Goal: Information Seeking & Learning: Learn about a topic

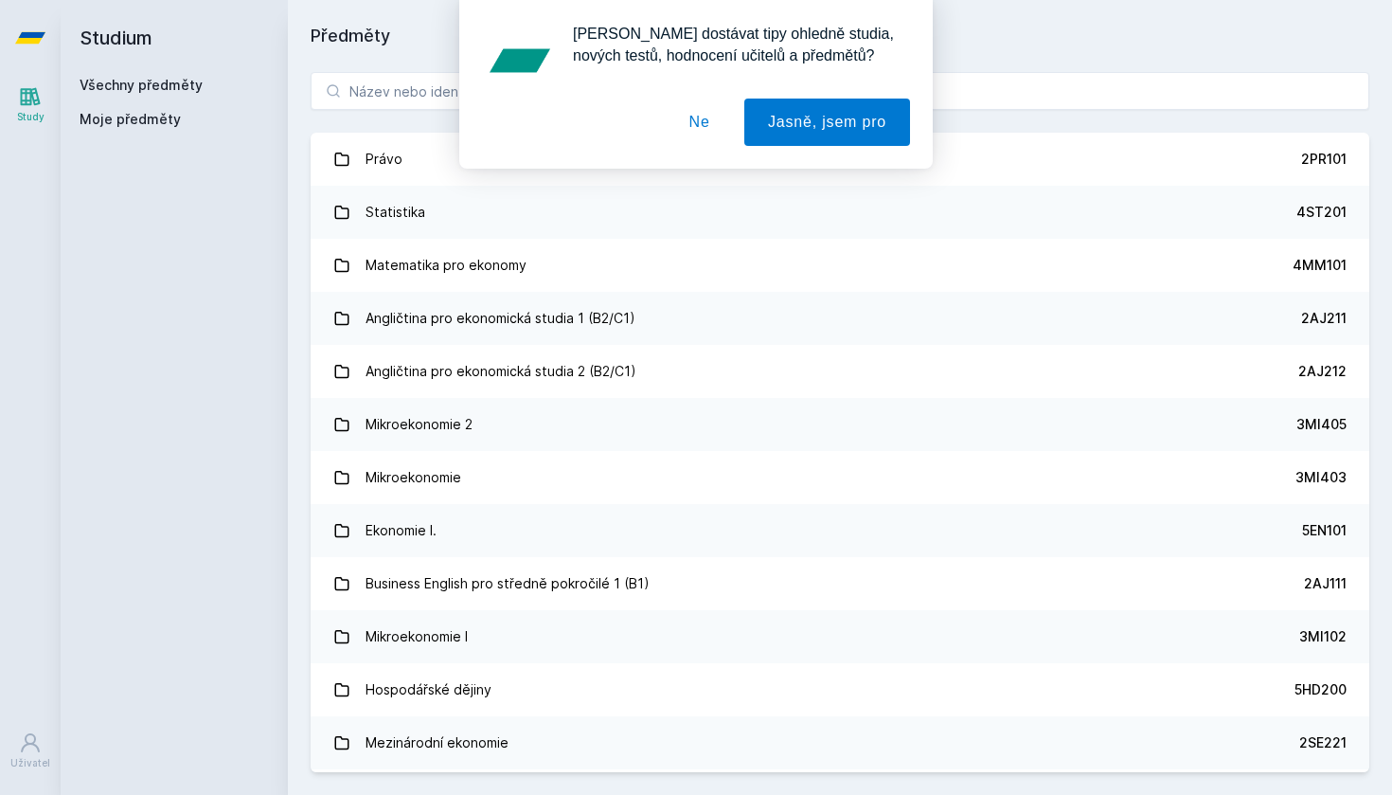
click at [1077, 90] on div "[PERSON_NAME] dostávat tipy ohledně studia, nových testů, hodnocení učitelů a p…" at bounding box center [696, 84] width 1392 height 169
click at [698, 127] on button "Ne" at bounding box center [700, 121] width 68 height 47
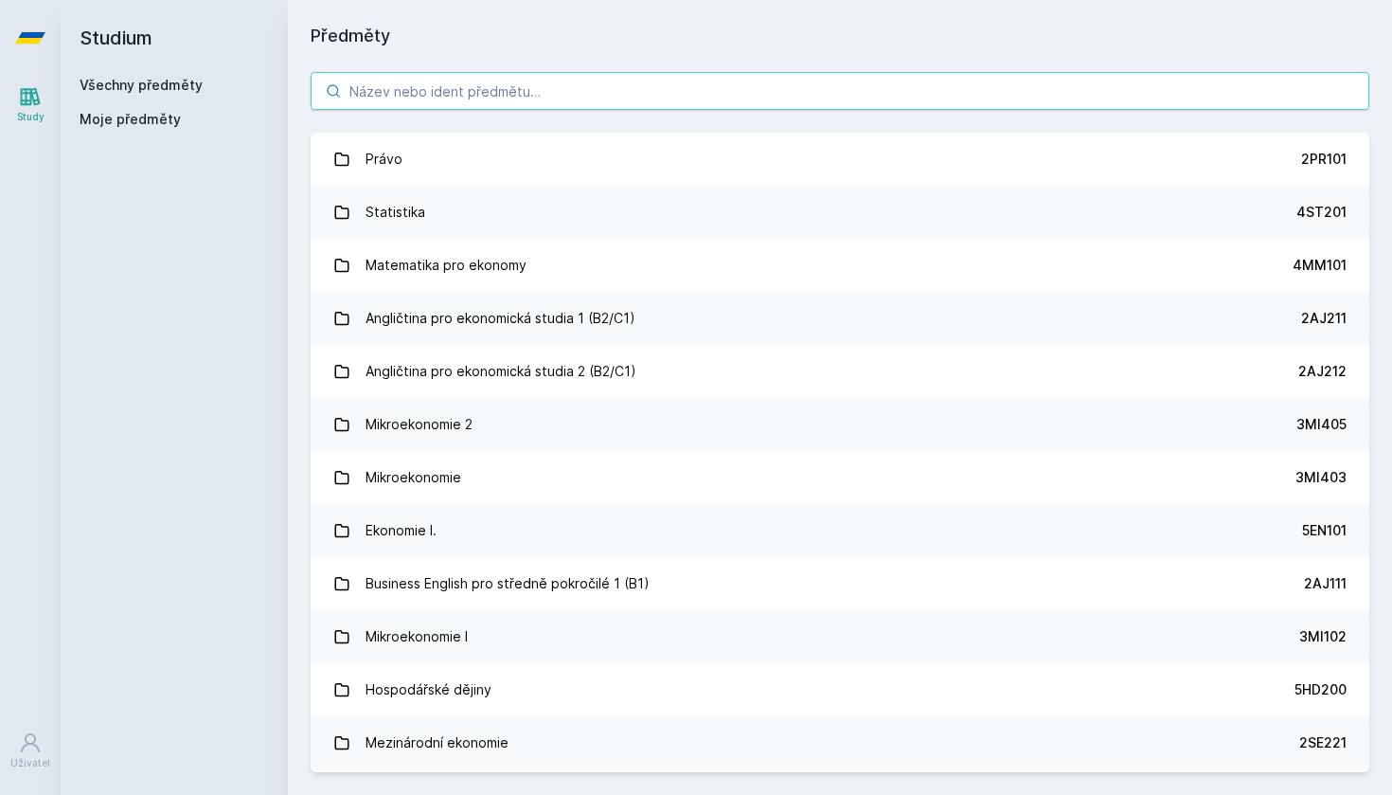
click at [735, 94] on input "search" at bounding box center [840, 91] width 1059 height 38
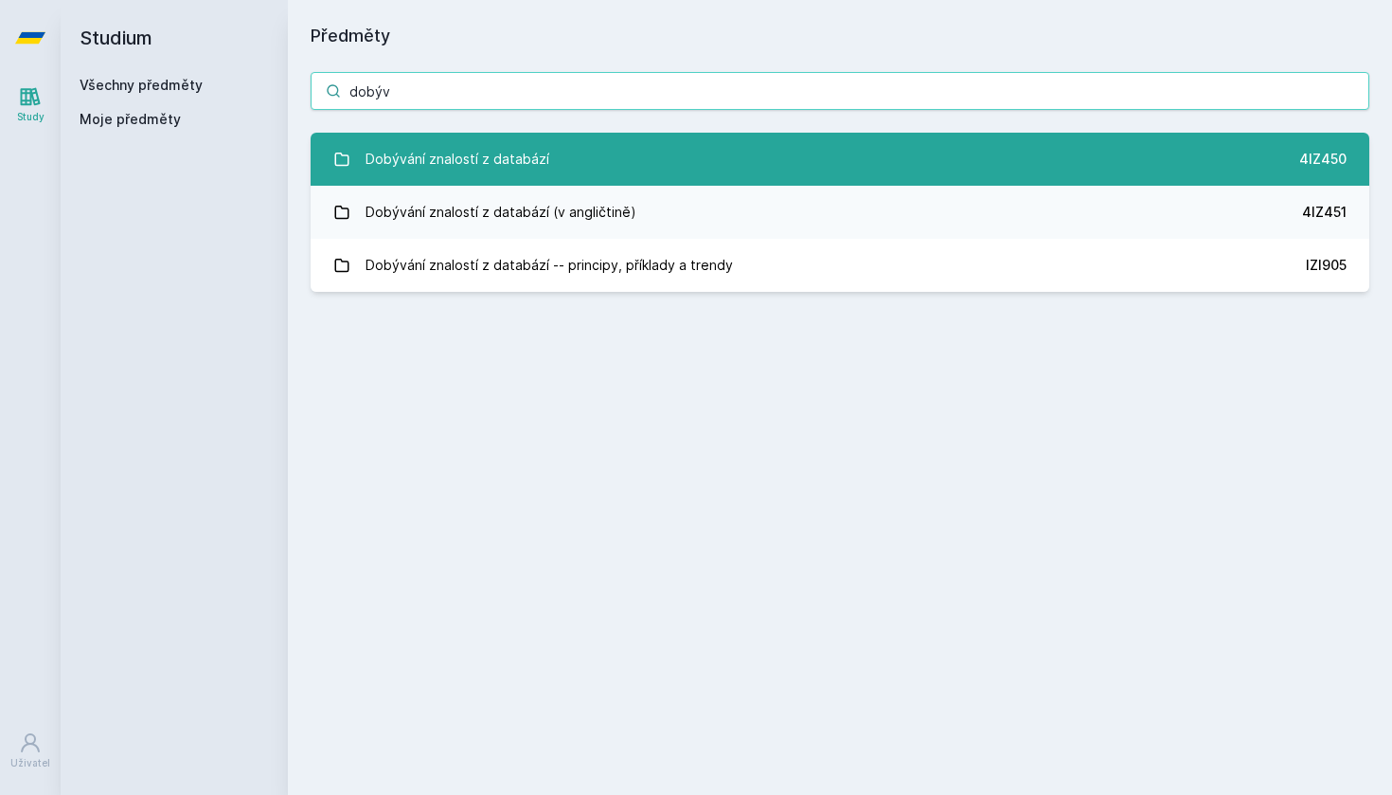
type input "dobýv"
click at [420, 168] on div "Dobývání znalostí z databází" at bounding box center [458, 159] width 184 height 38
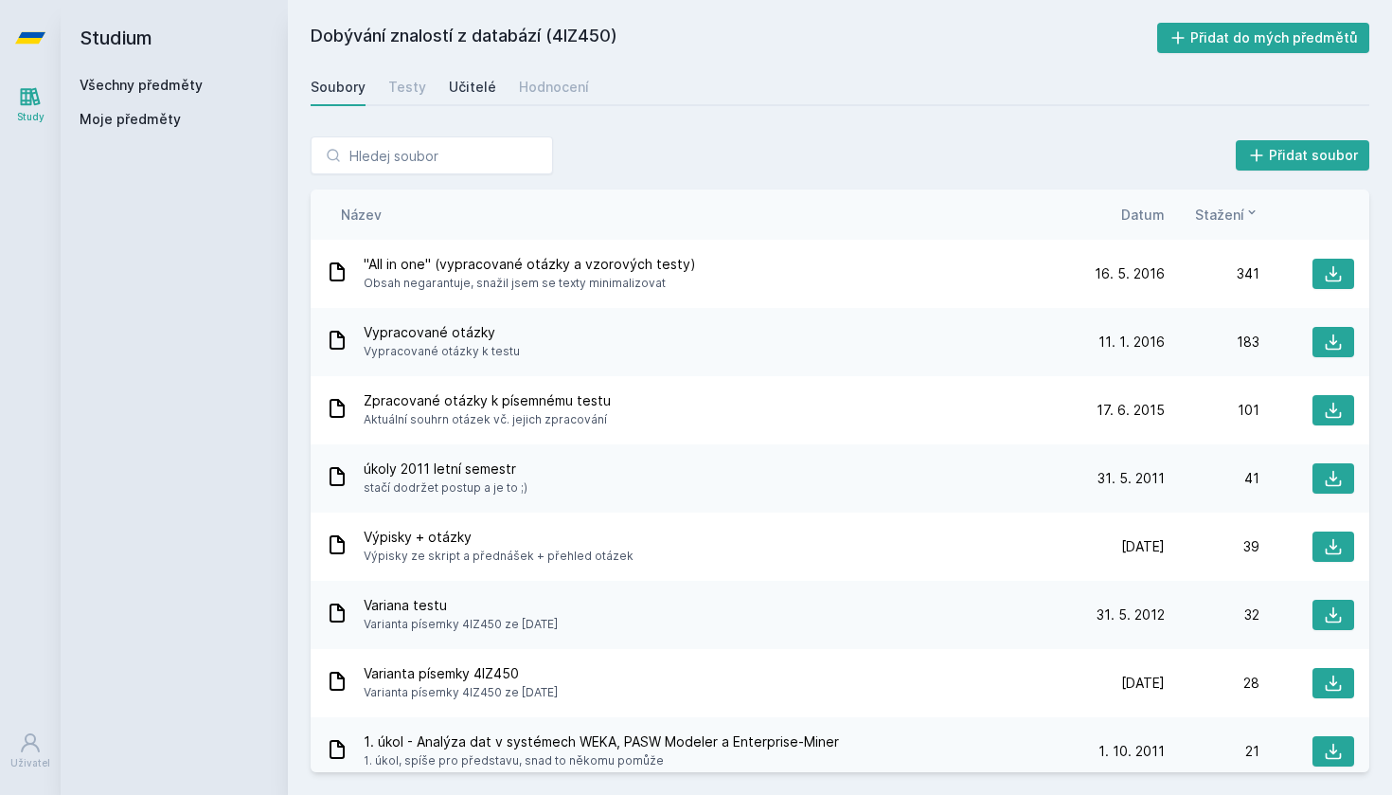
click at [480, 90] on div "Učitelé" at bounding box center [472, 87] width 47 height 19
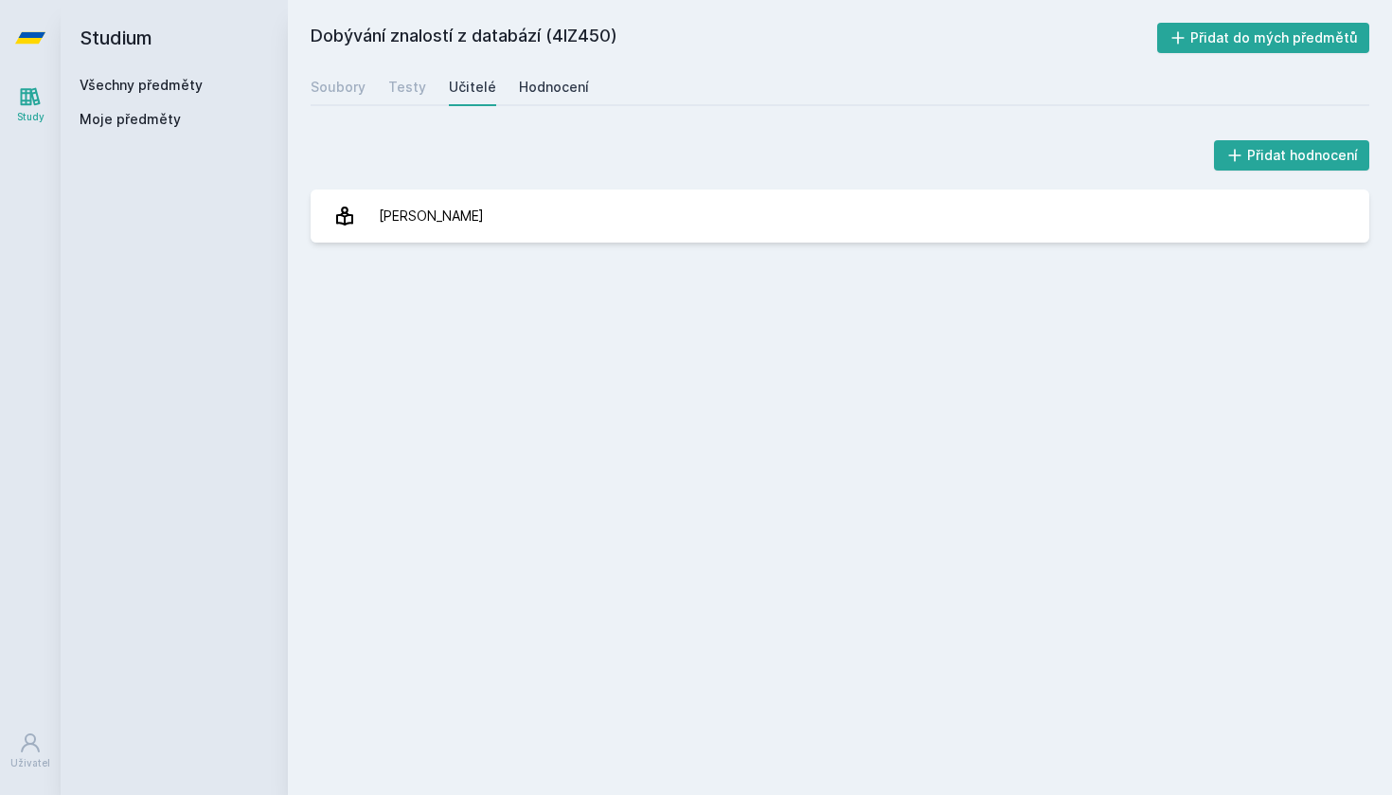
click at [548, 94] on div "Hodnocení" at bounding box center [554, 87] width 70 height 19
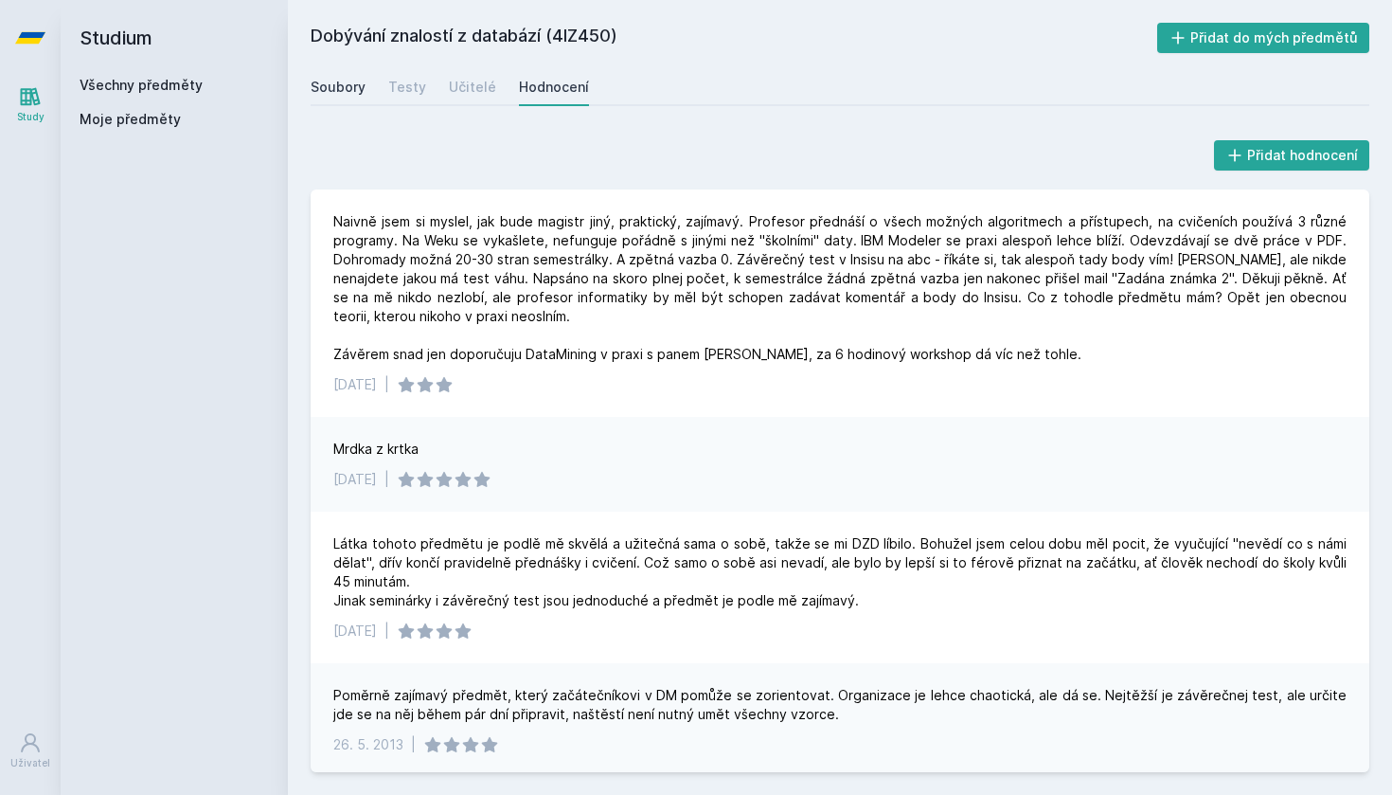
click at [348, 87] on div "Soubory" at bounding box center [338, 87] width 55 height 19
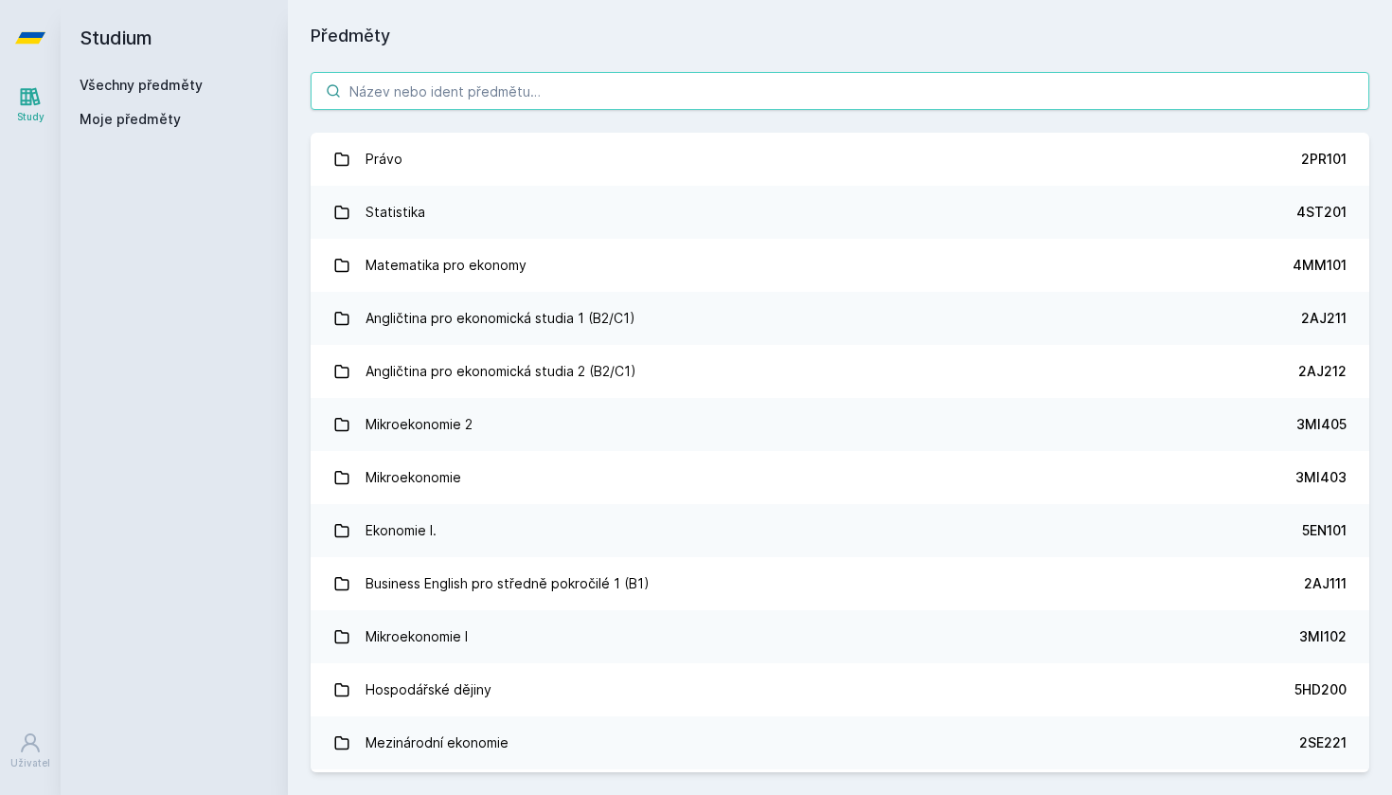
click at [385, 82] on input "search" at bounding box center [840, 91] width 1059 height 38
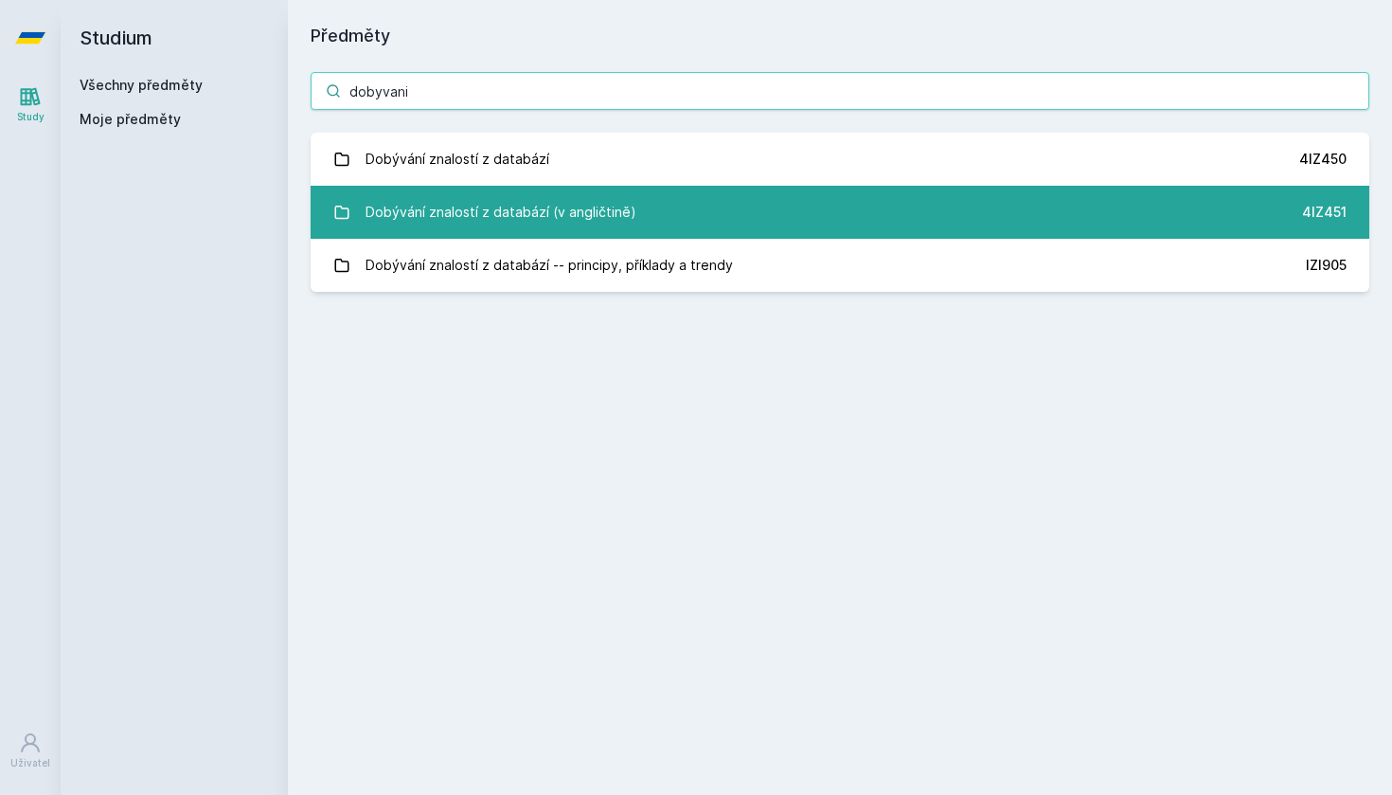
type input "dobyvani"
click at [487, 205] on div "Dobývání znalostí z databází (v angličtině)" at bounding box center [501, 212] width 271 height 38
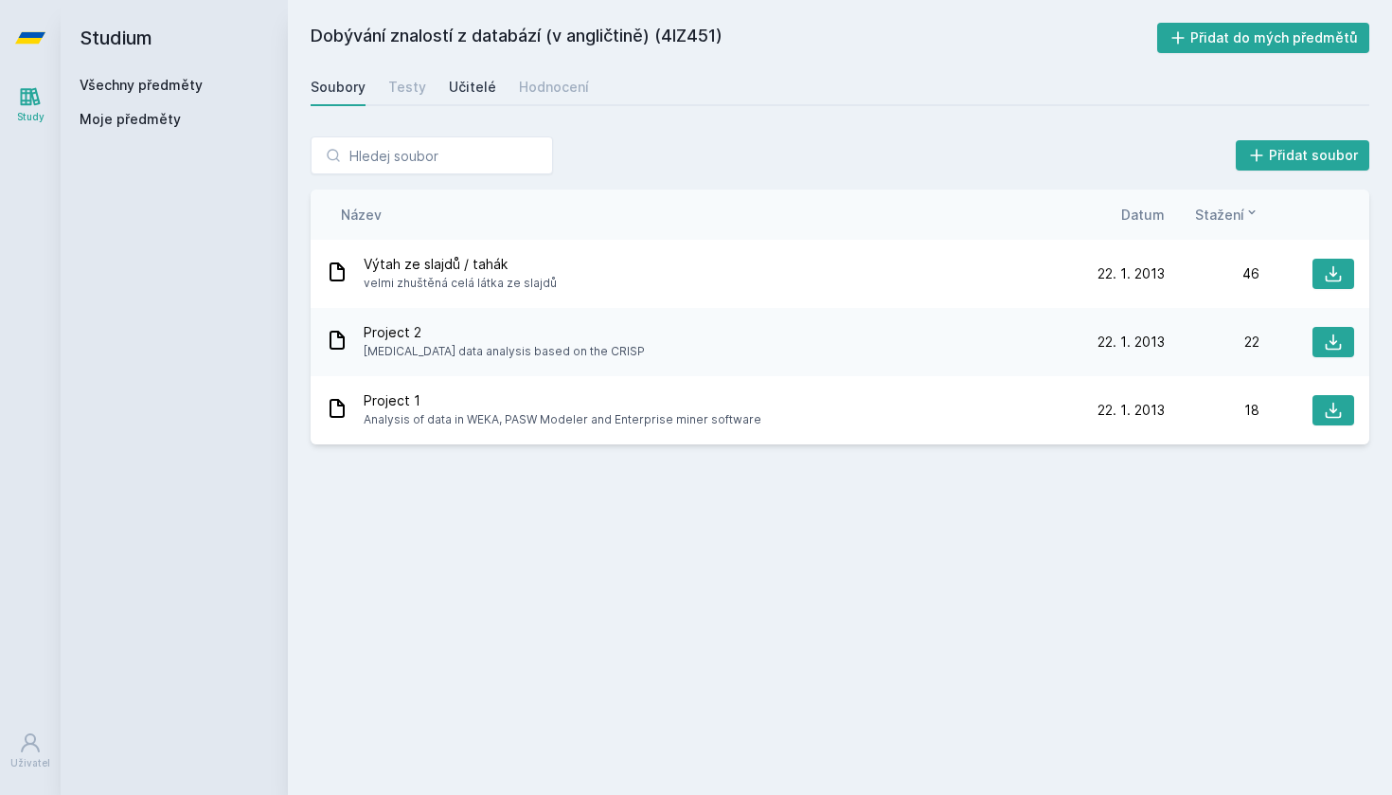
click at [482, 87] on div "Učitelé" at bounding box center [472, 87] width 47 height 19
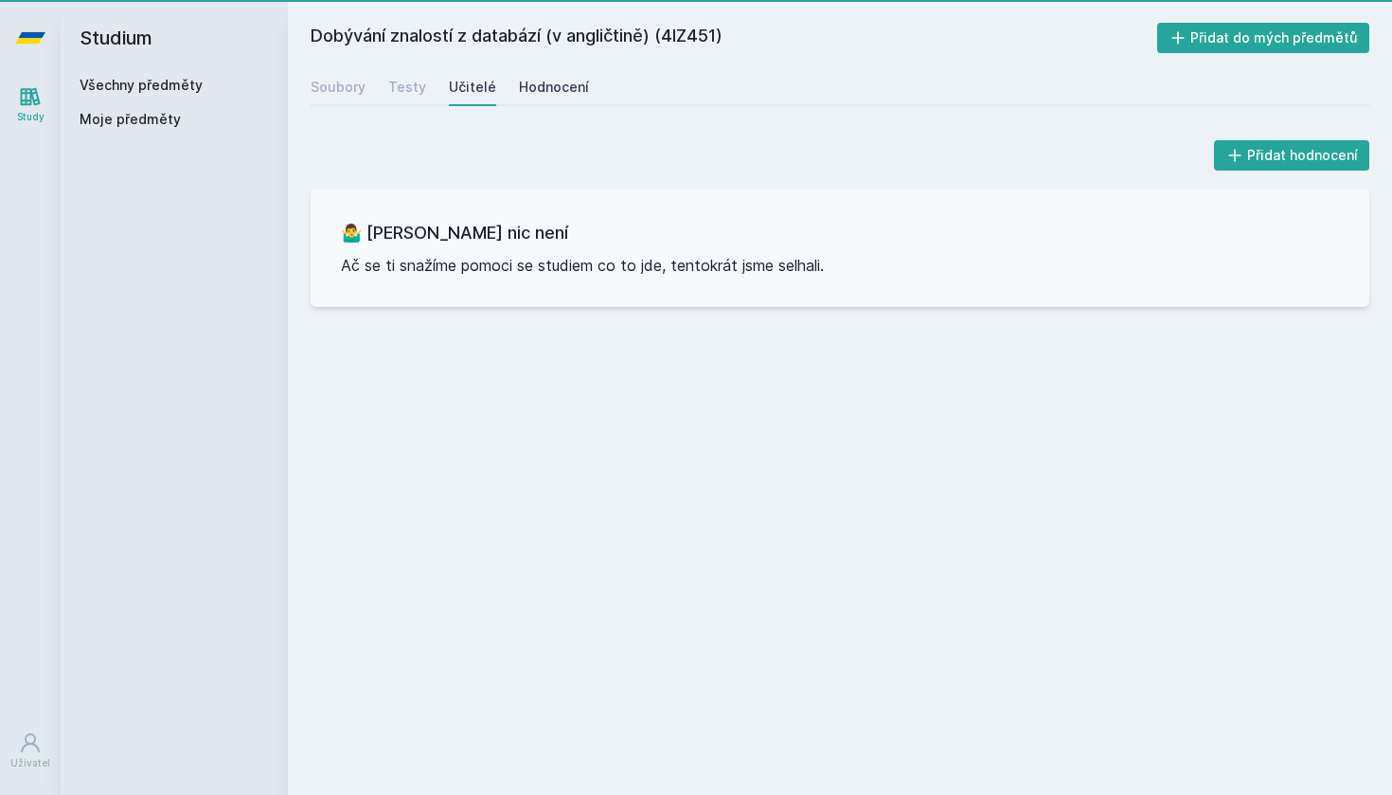
click at [560, 95] on div "Hodnocení" at bounding box center [554, 87] width 70 height 19
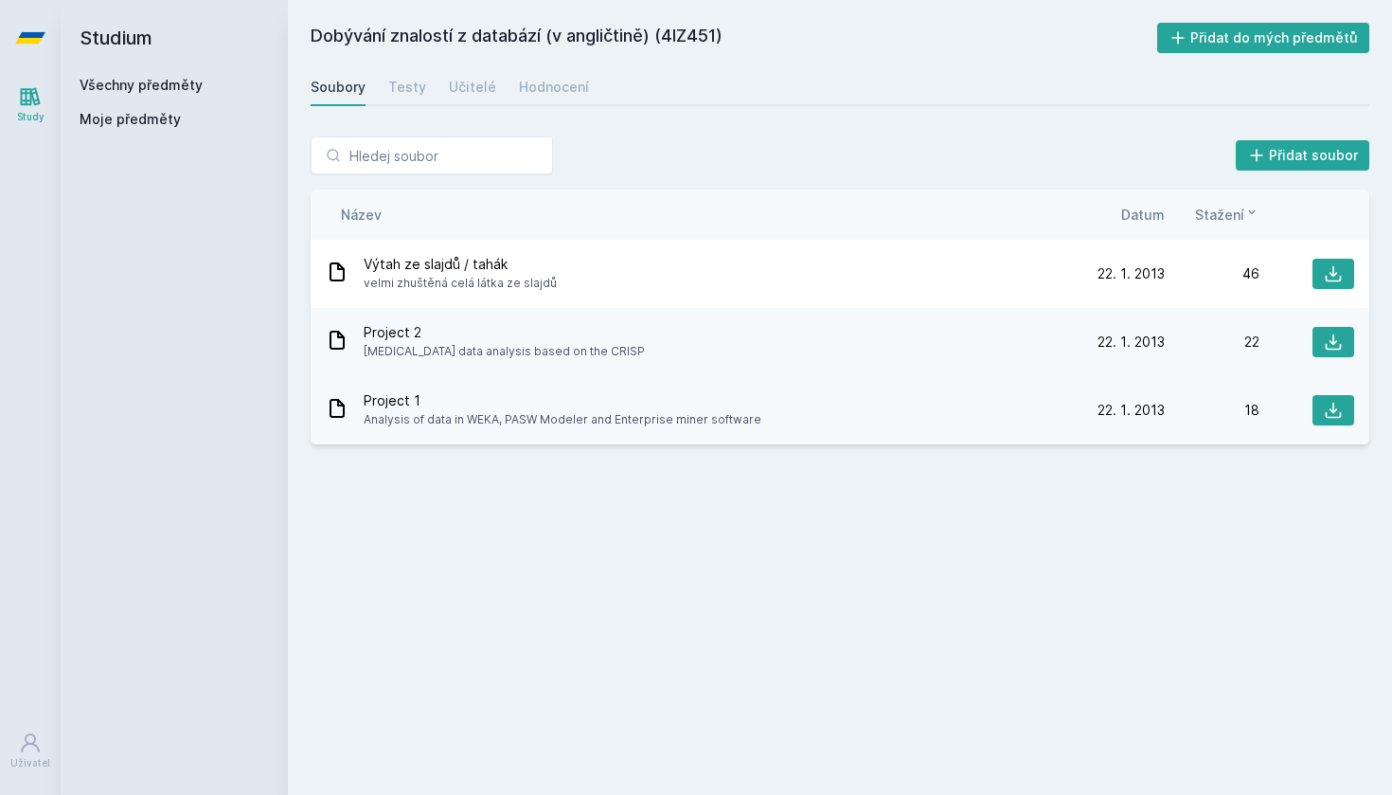
click at [396, 402] on span "Project 1" at bounding box center [563, 400] width 398 height 19
click at [1344, 409] on button at bounding box center [1334, 410] width 42 height 30
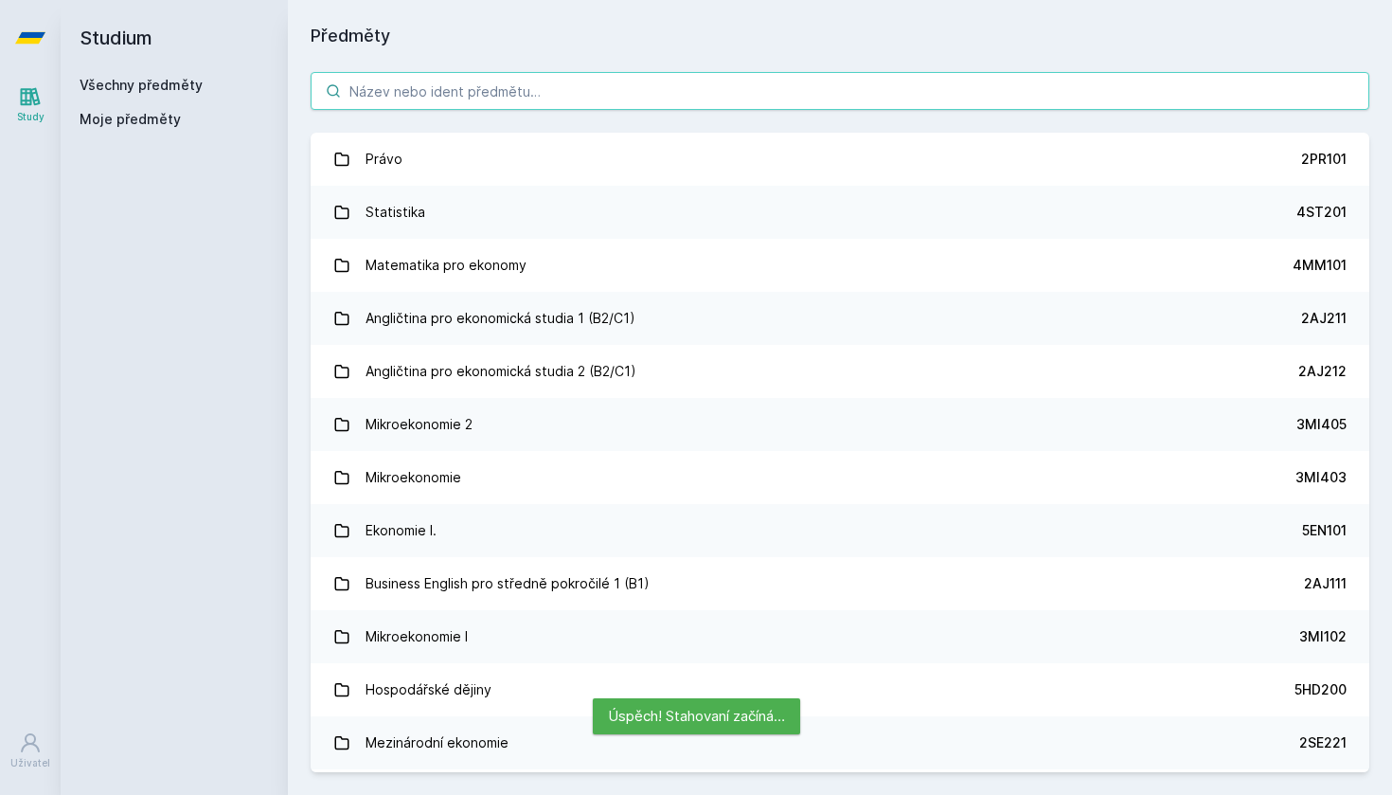
click at [392, 75] on input "search" at bounding box center [840, 91] width 1059 height 38
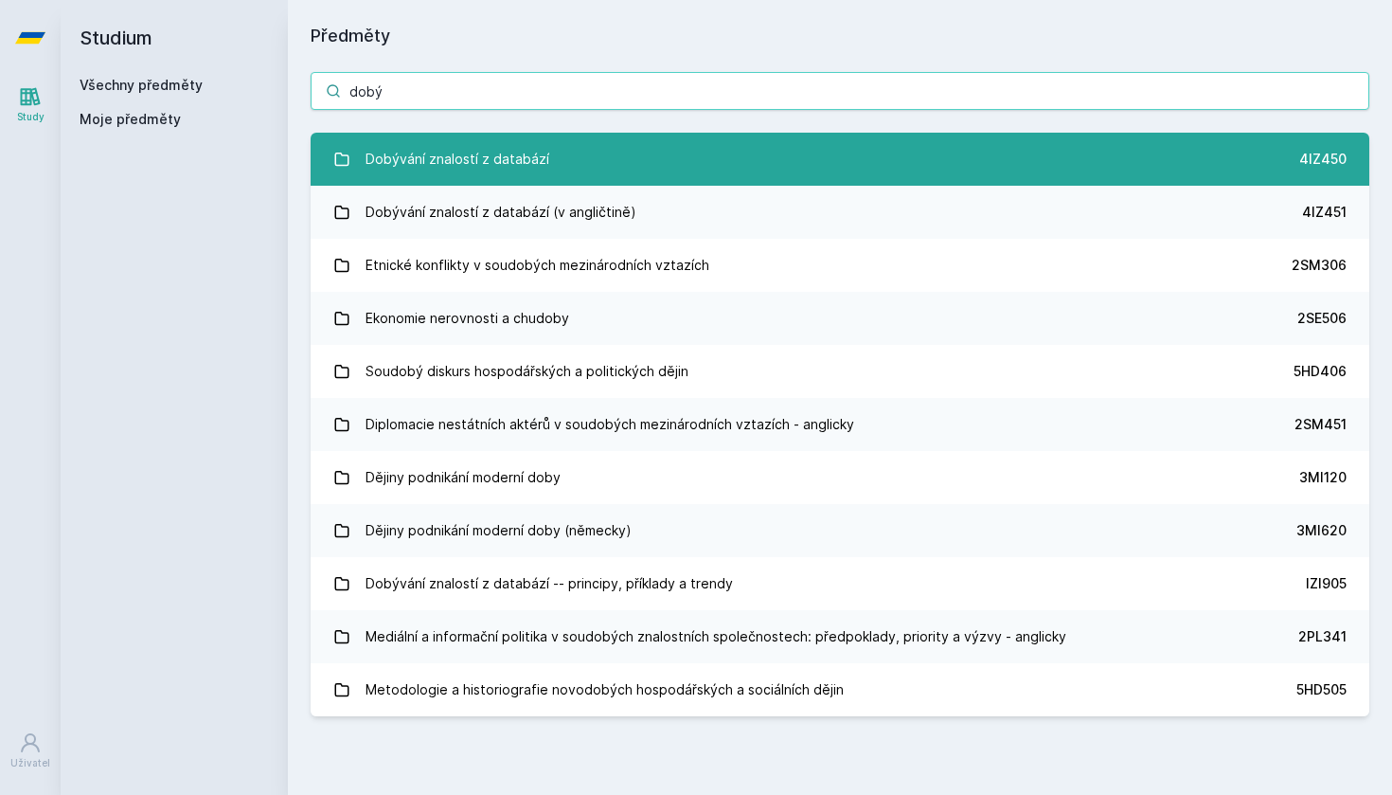
type input "dobý"
click at [425, 160] on div "Dobývání znalostí z databází" at bounding box center [458, 159] width 184 height 38
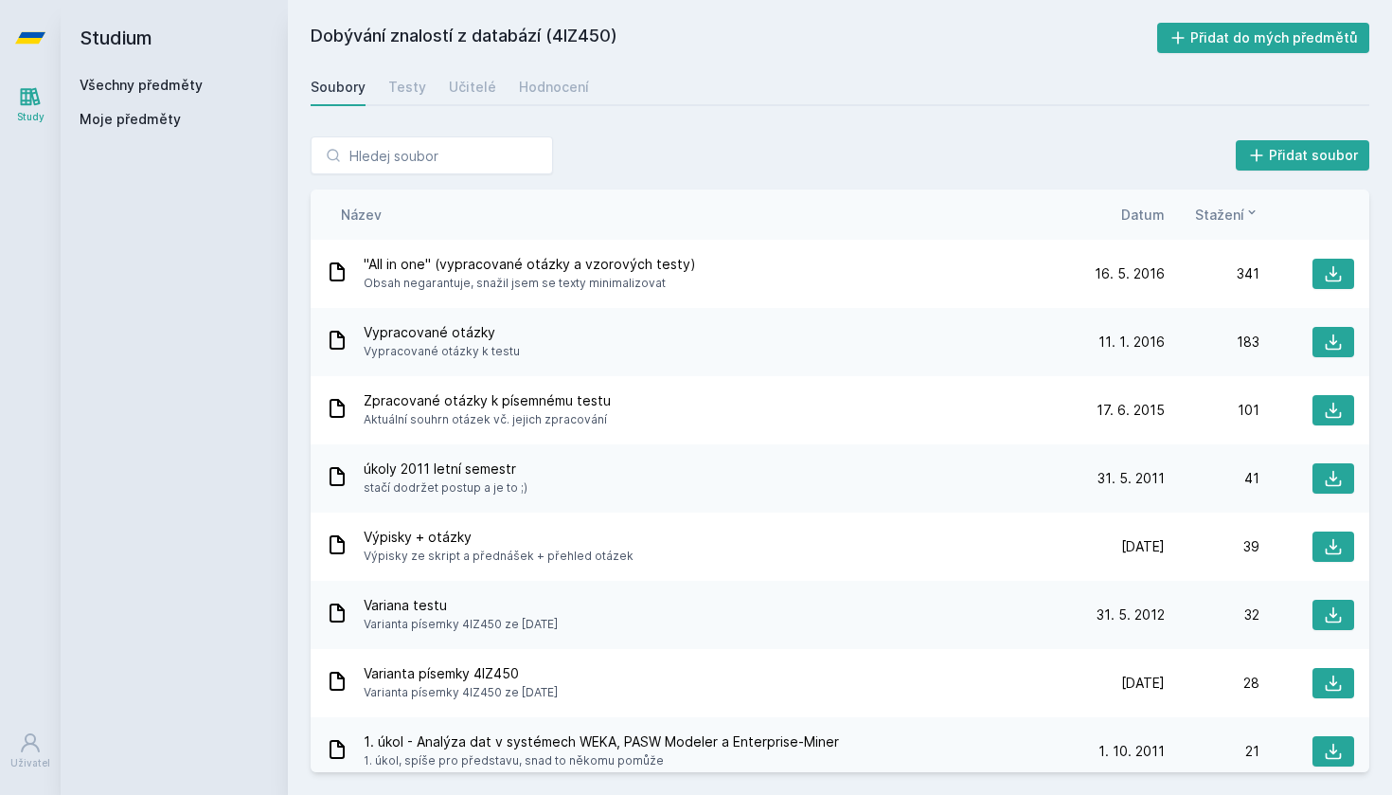
click at [1138, 223] on span "Datum" at bounding box center [1143, 215] width 44 height 20
